Goal: Transaction & Acquisition: Download file/media

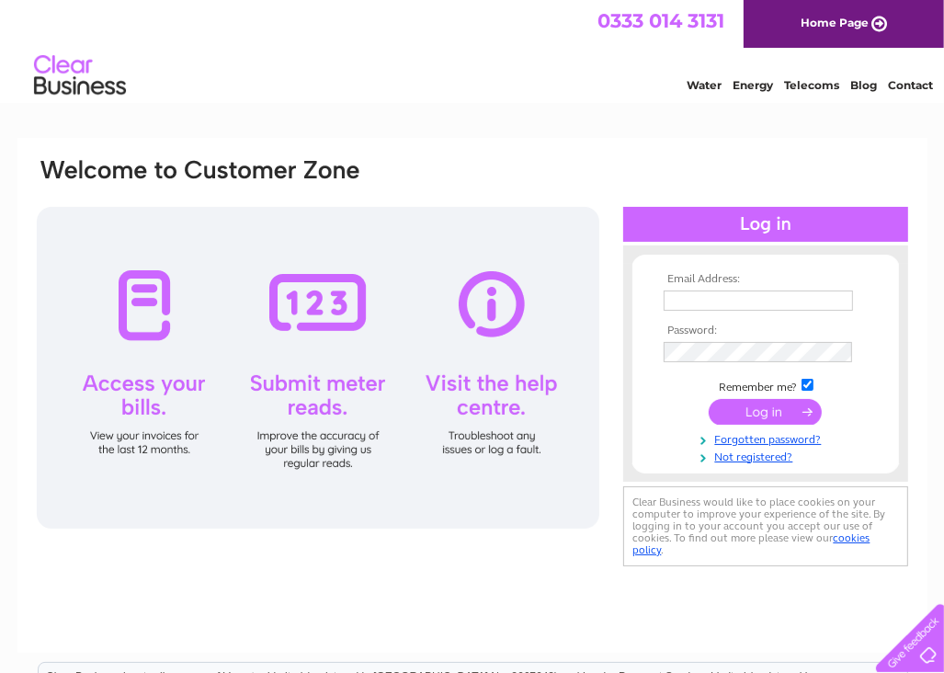
type input "[EMAIL_ADDRESS][DOMAIN_NAME]"
click at [783, 415] on input "submit" at bounding box center [765, 412] width 113 height 26
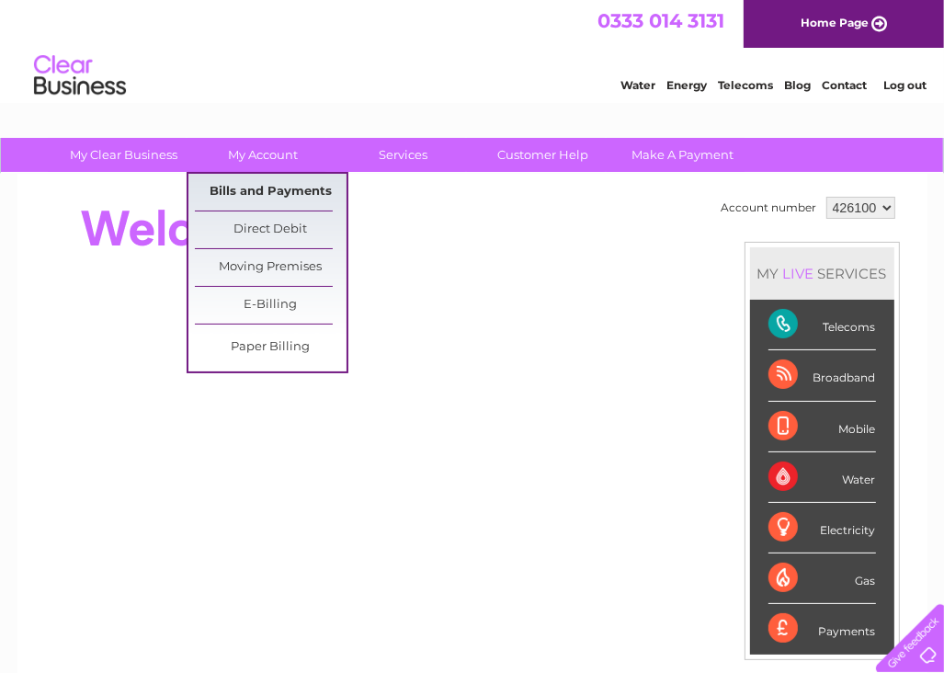
click at [246, 186] on link "Bills and Payments" at bounding box center [271, 192] width 152 height 37
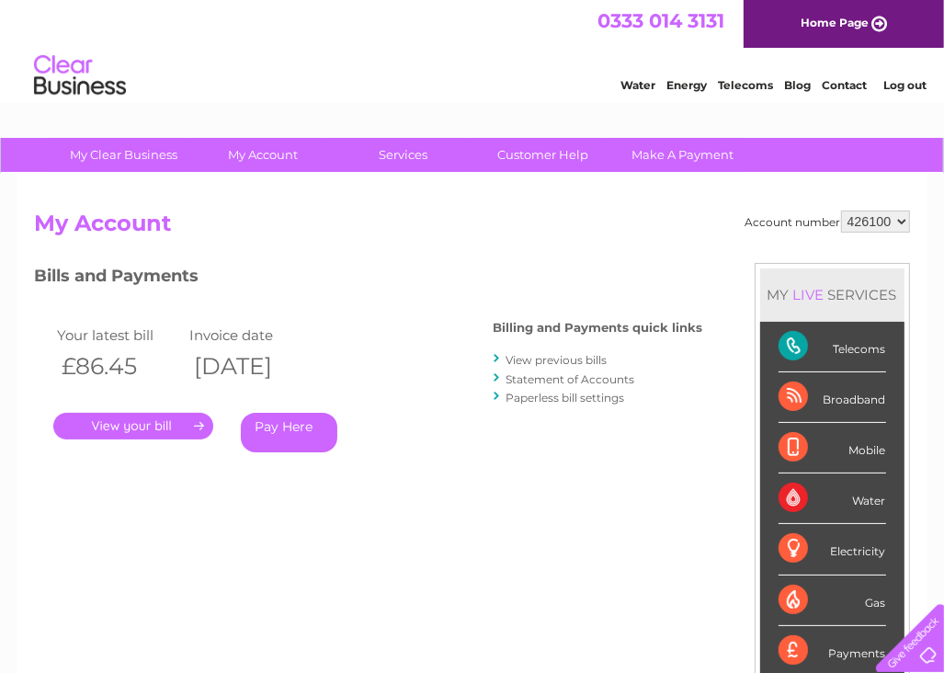
click at [121, 429] on link "." at bounding box center [133, 426] width 160 height 27
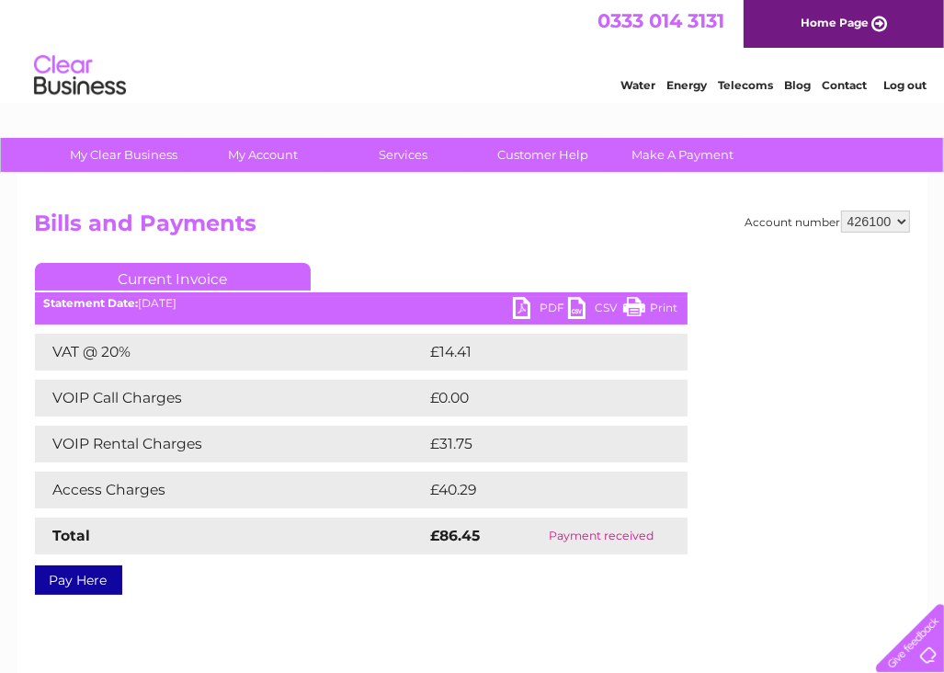
click at [518, 309] on link "PDF" at bounding box center [540, 310] width 55 height 27
click at [346, 615] on div "Account number 426100 Bills and Payments Current Invoice PDF CSV Print VAT @ 20%" at bounding box center [472, 431] width 910 height 515
